Goal: Communication & Community: Connect with others

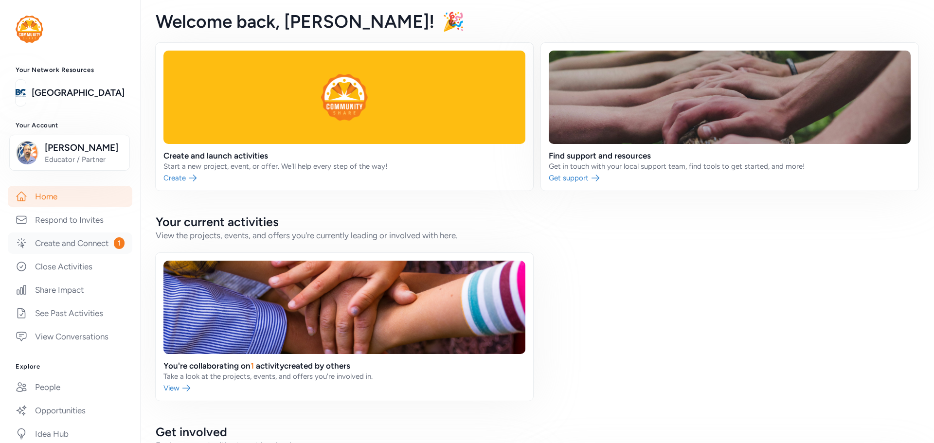
click at [55, 249] on link "Create and Connect 1" at bounding box center [70, 243] width 125 height 21
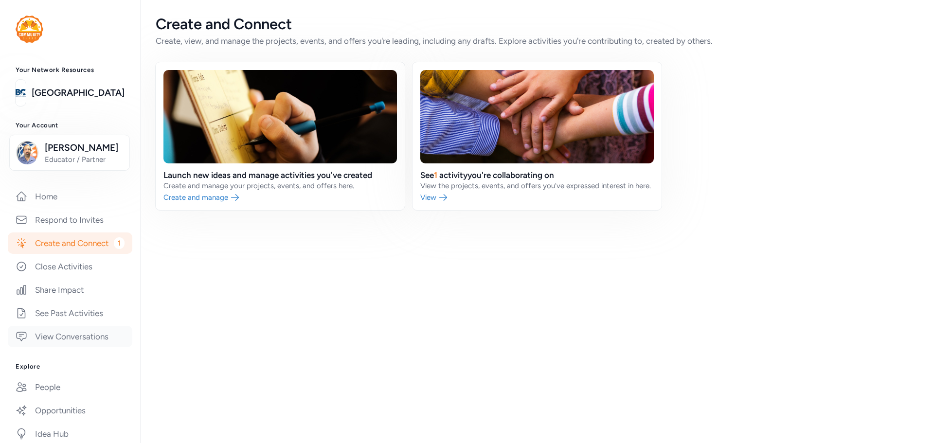
click at [59, 347] on link "View Conversations" at bounding box center [70, 336] width 125 height 21
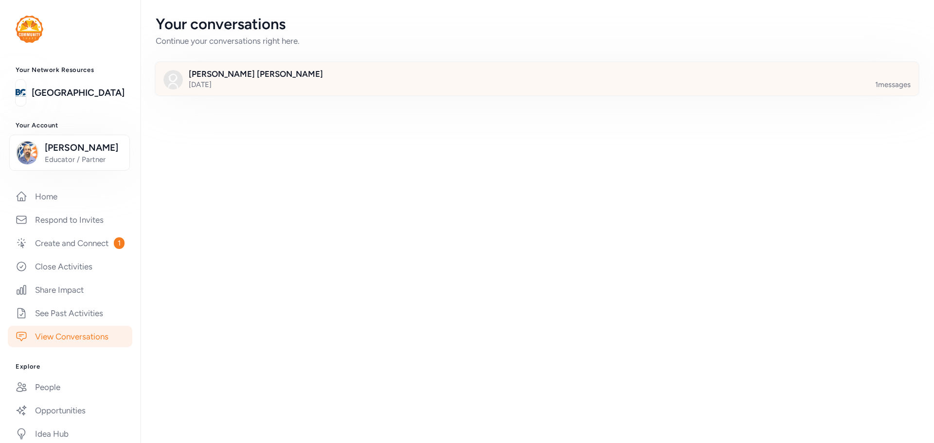
click at [292, 76] on div at bounding box center [545, 84] width 763 height 33
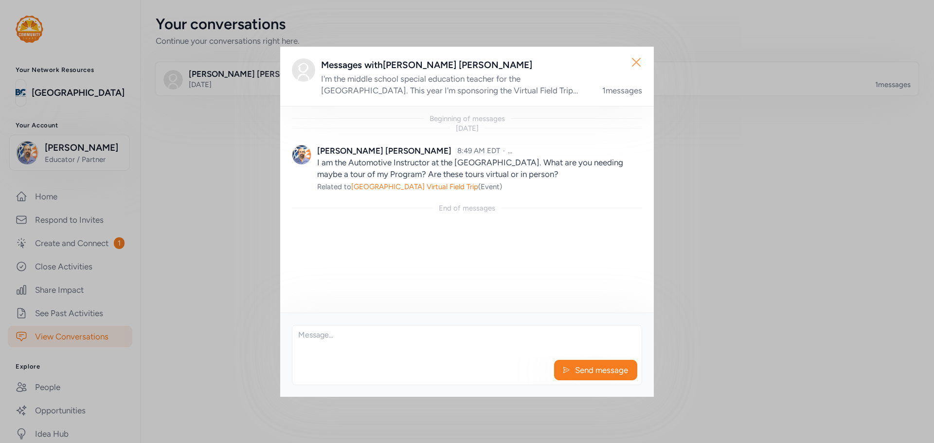
click at [637, 59] on icon "button" at bounding box center [637, 63] width 16 height 16
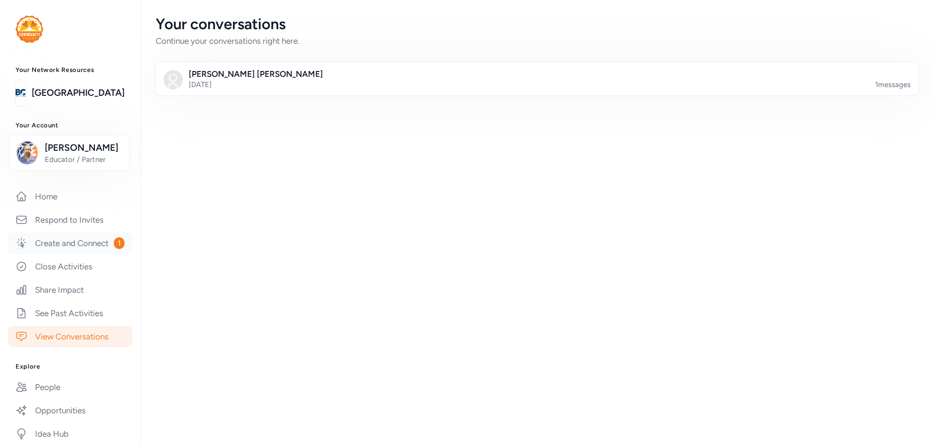
click at [77, 239] on link "Create and Connect 1" at bounding box center [70, 243] width 125 height 21
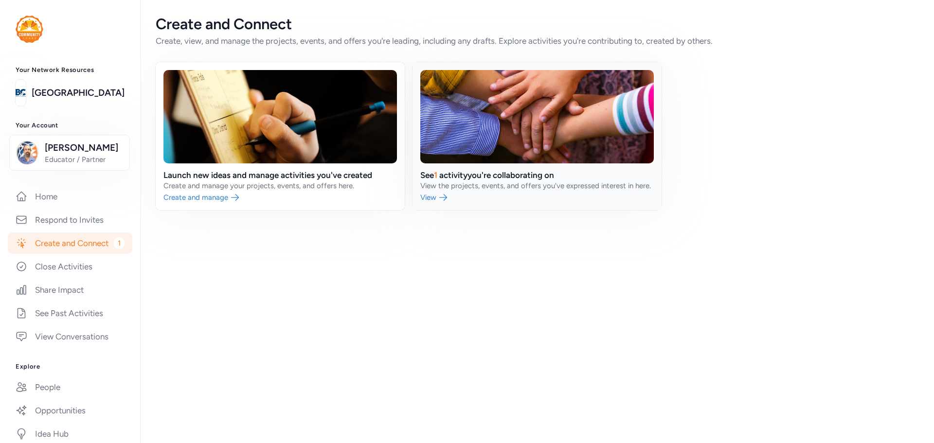
click at [496, 174] on link at bounding box center [537, 136] width 249 height 148
